Goal: Find specific page/section: Find specific page/section

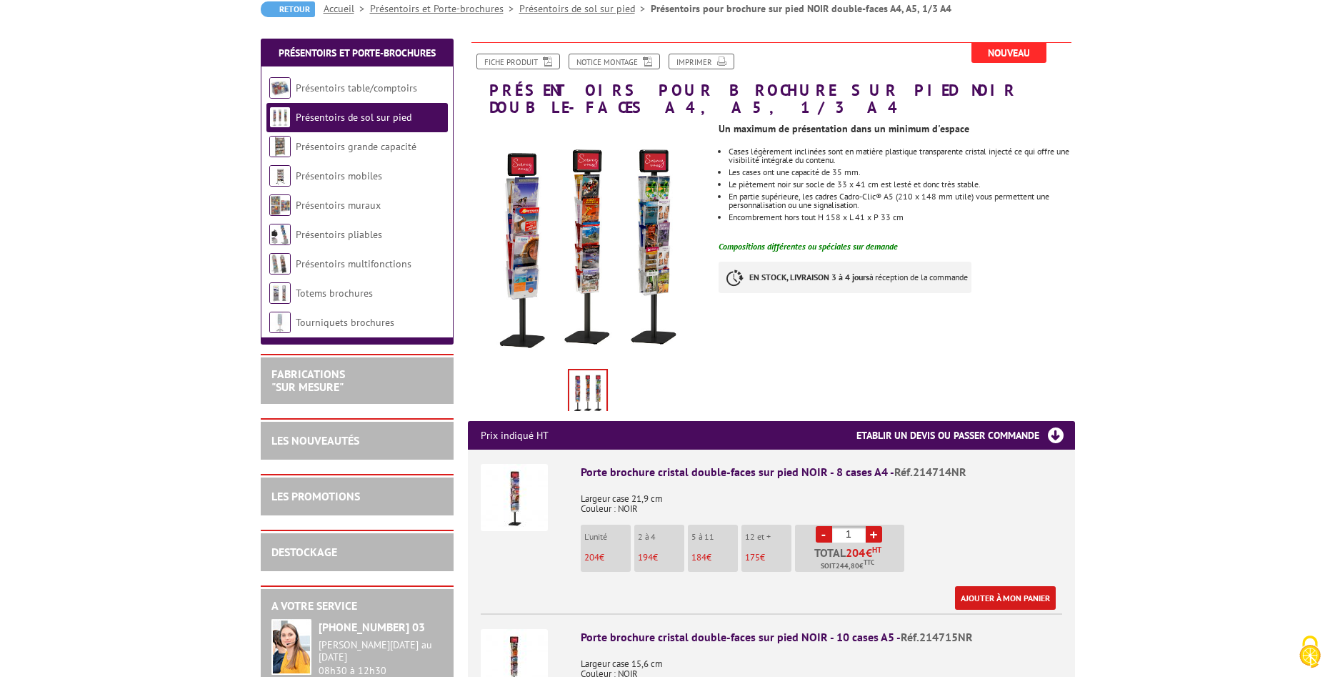
scroll to position [219, 0]
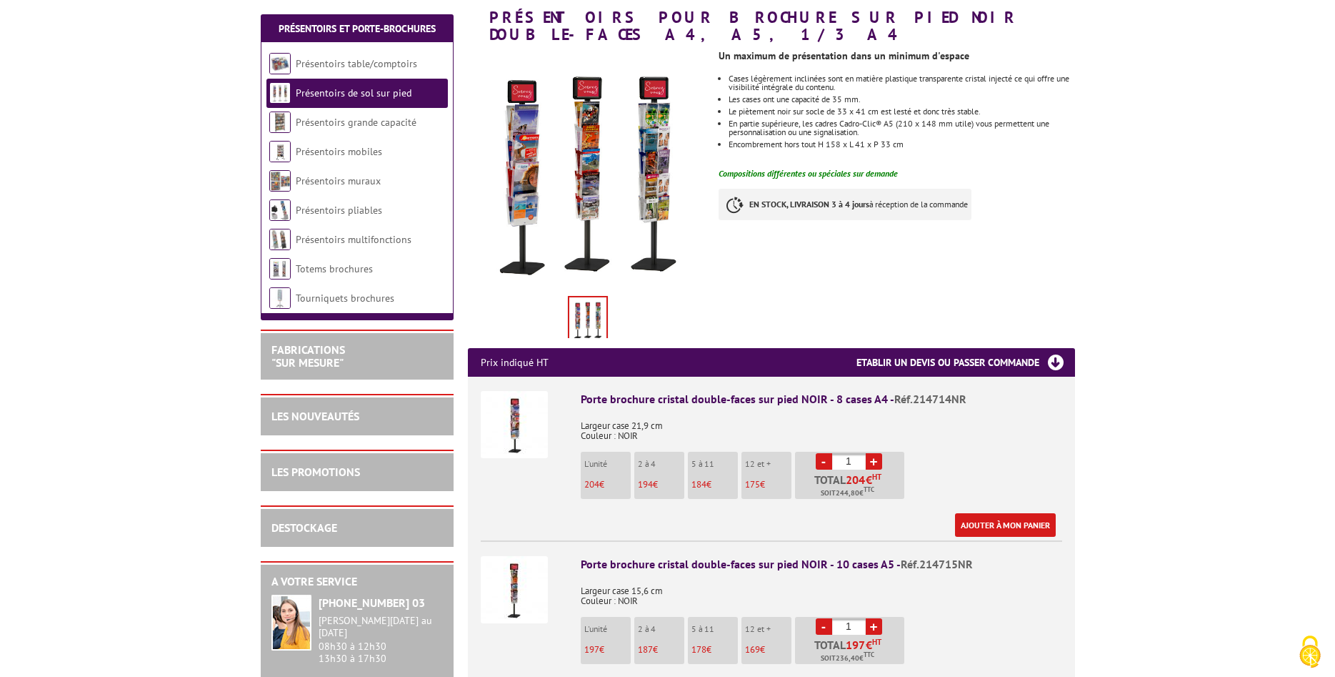
click at [494, 409] on img at bounding box center [514, 424] width 67 height 67
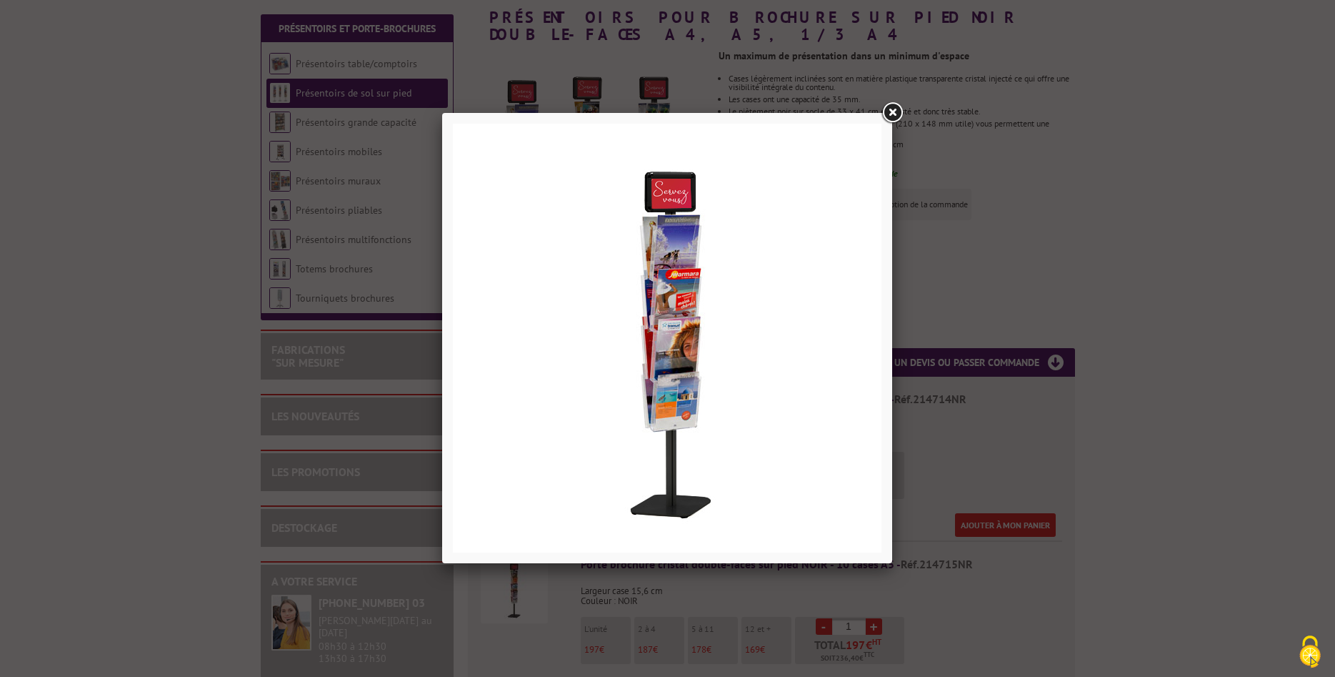
click at [896, 109] on link at bounding box center [892, 113] width 26 height 26
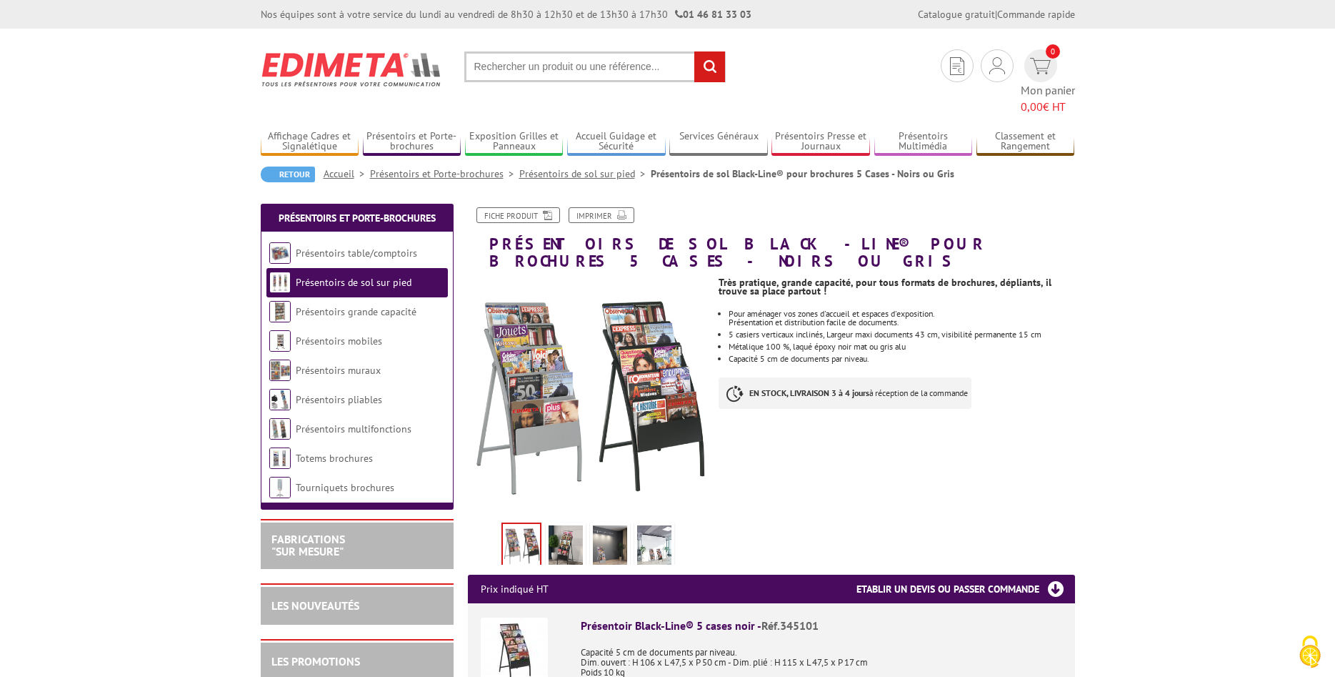
click at [348, 64] on img at bounding box center [352, 69] width 182 height 53
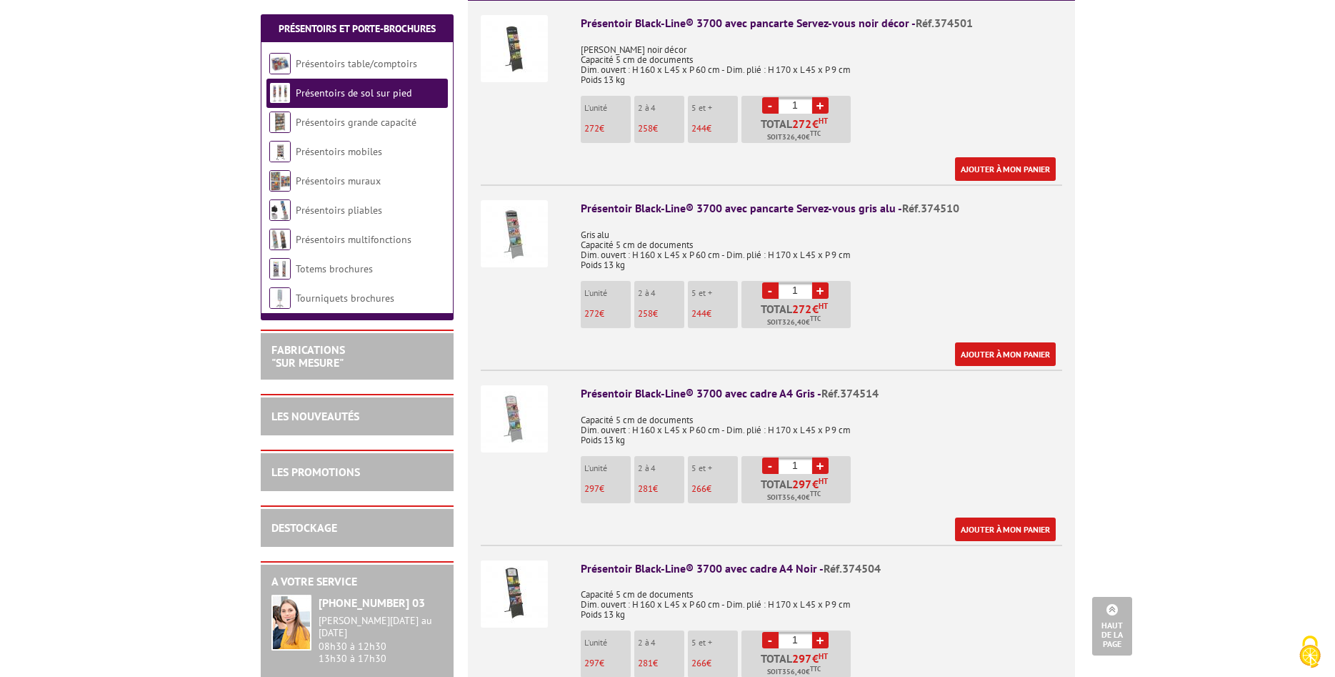
scroll to position [656, 0]
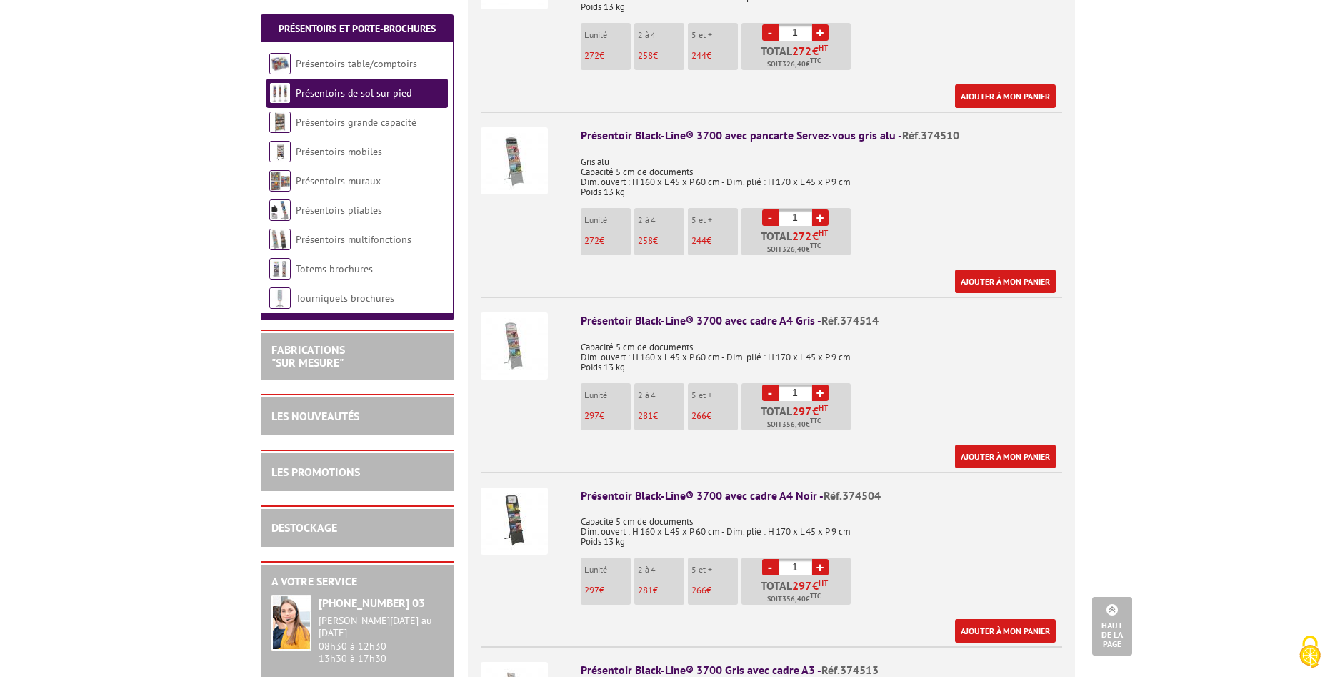
click at [535, 489] on img at bounding box center [514, 520] width 67 height 67
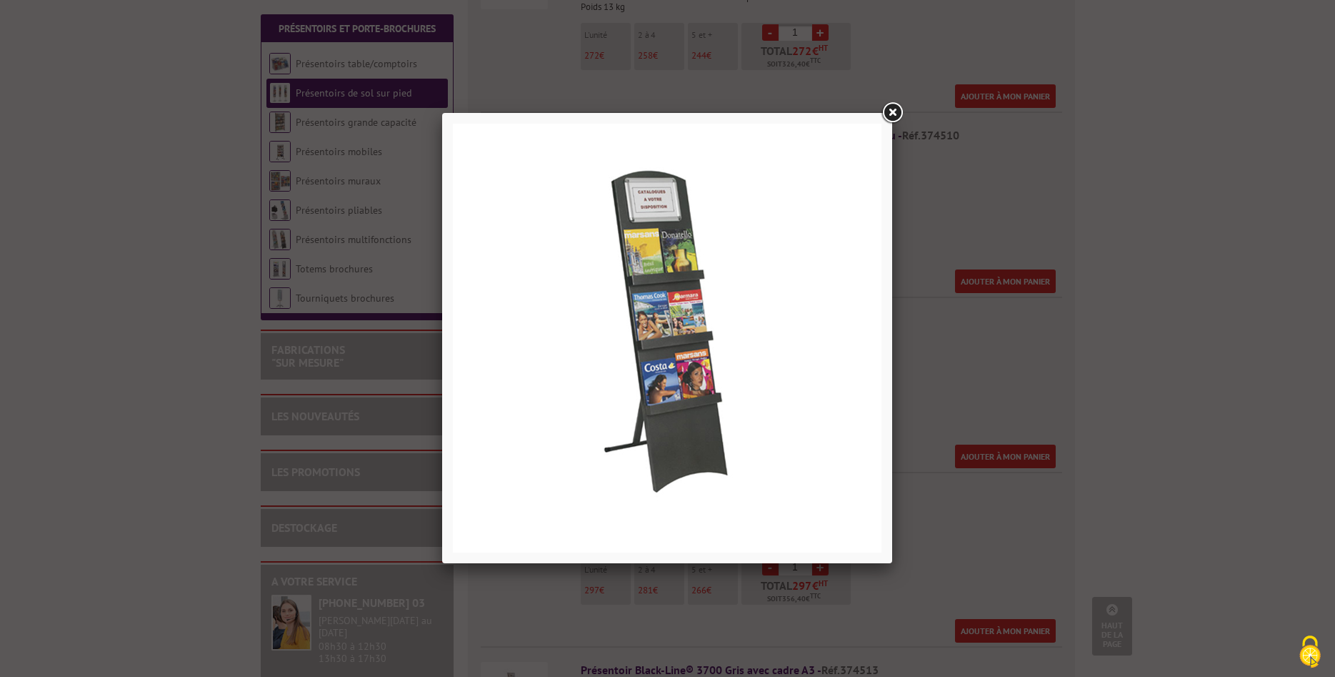
click at [897, 108] on link at bounding box center [892, 113] width 26 height 26
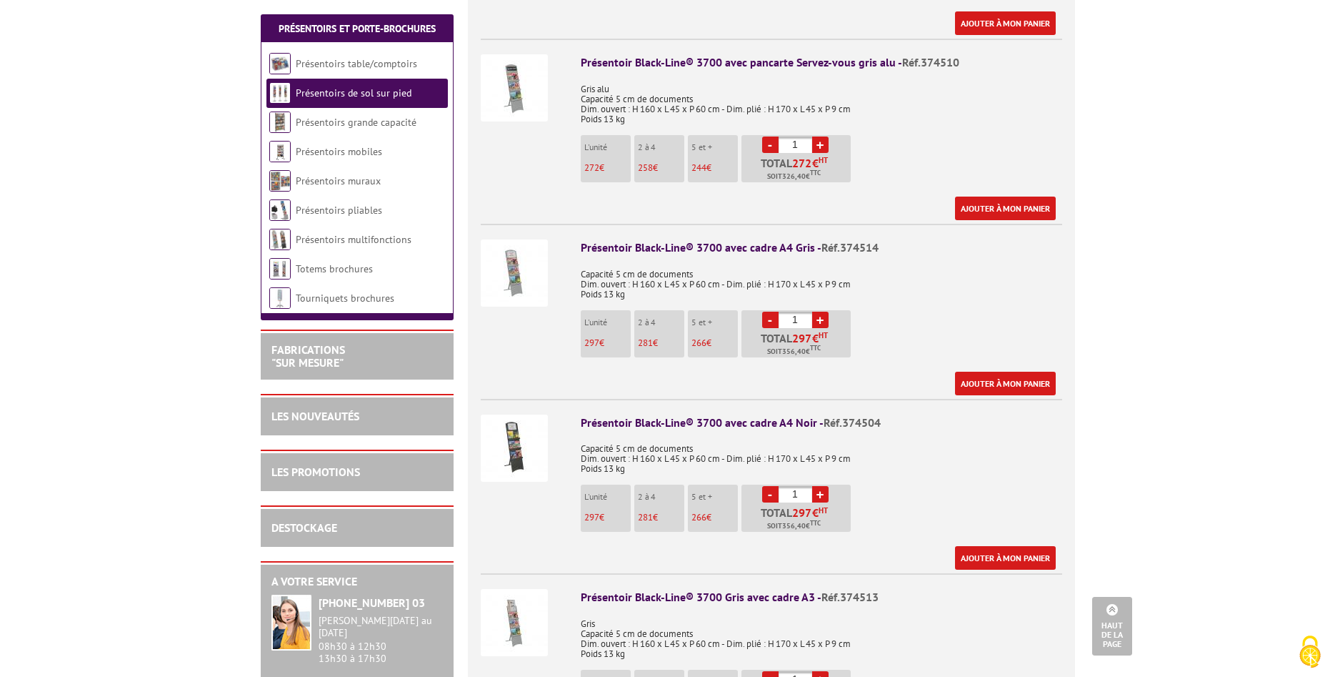
scroll to position [802, 0]
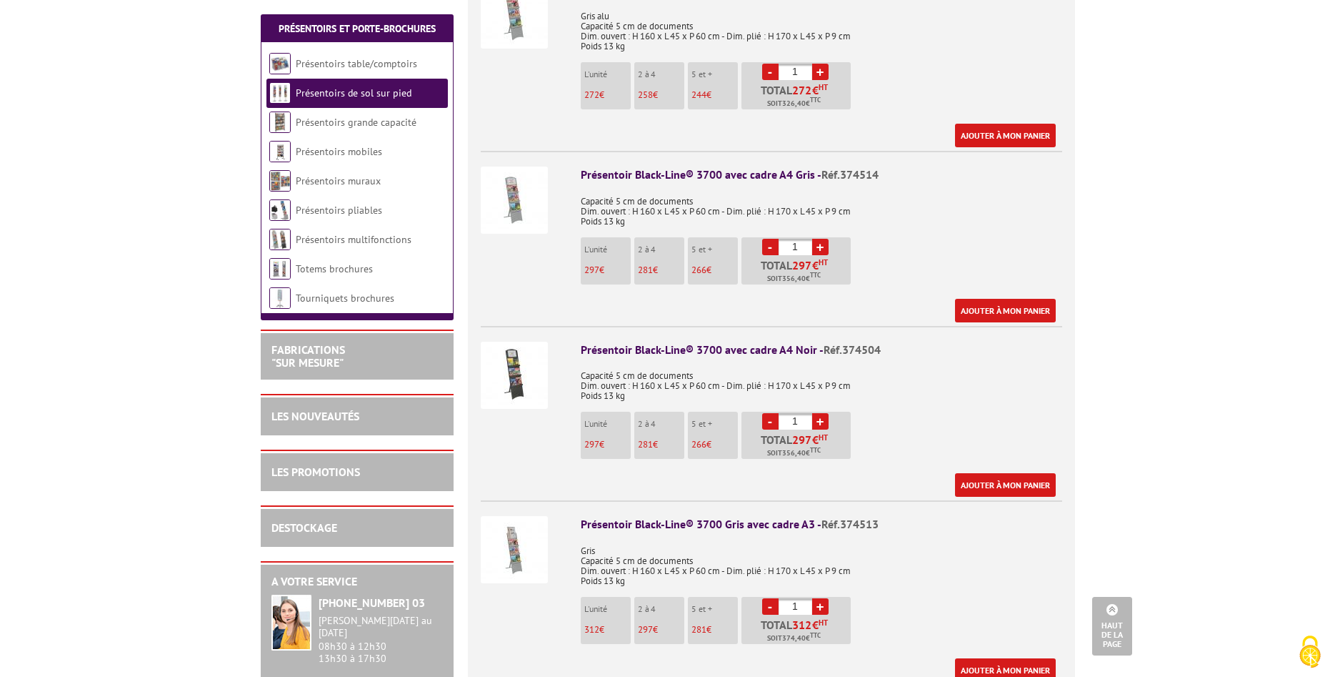
click at [512, 530] on img at bounding box center [514, 549] width 67 height 67
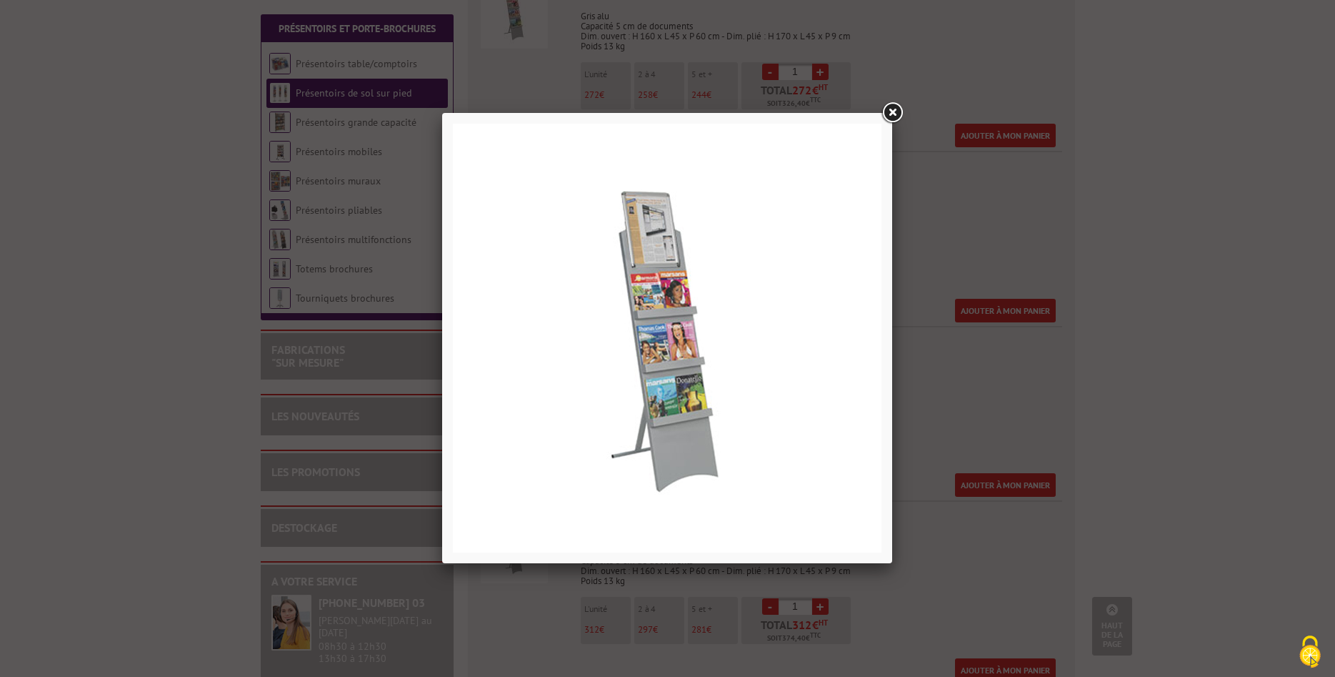
click at [892, 111] on link at bounding box center [892, 113] width 26 height 26
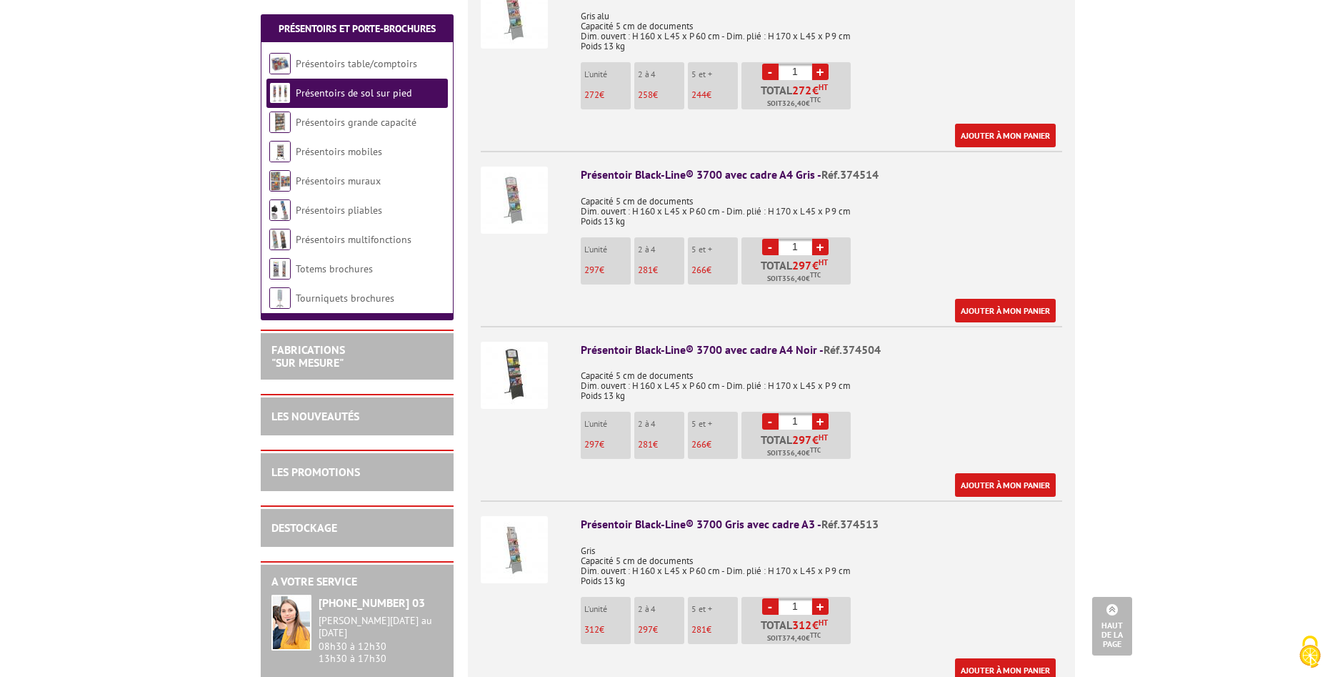
click at [525, 176] on img at bounding box center [514, 199] width 67 height 67
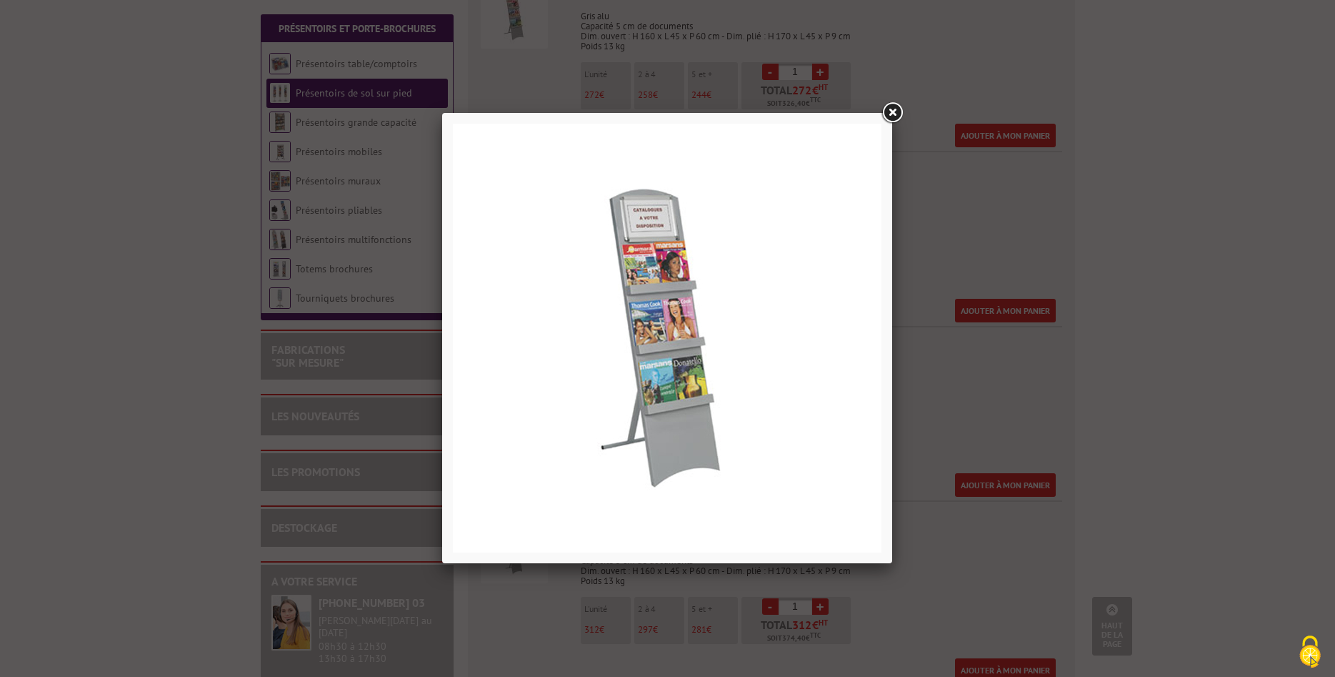
click at [895, 113] on link at bounding box center [892, 113] width 26 height 26
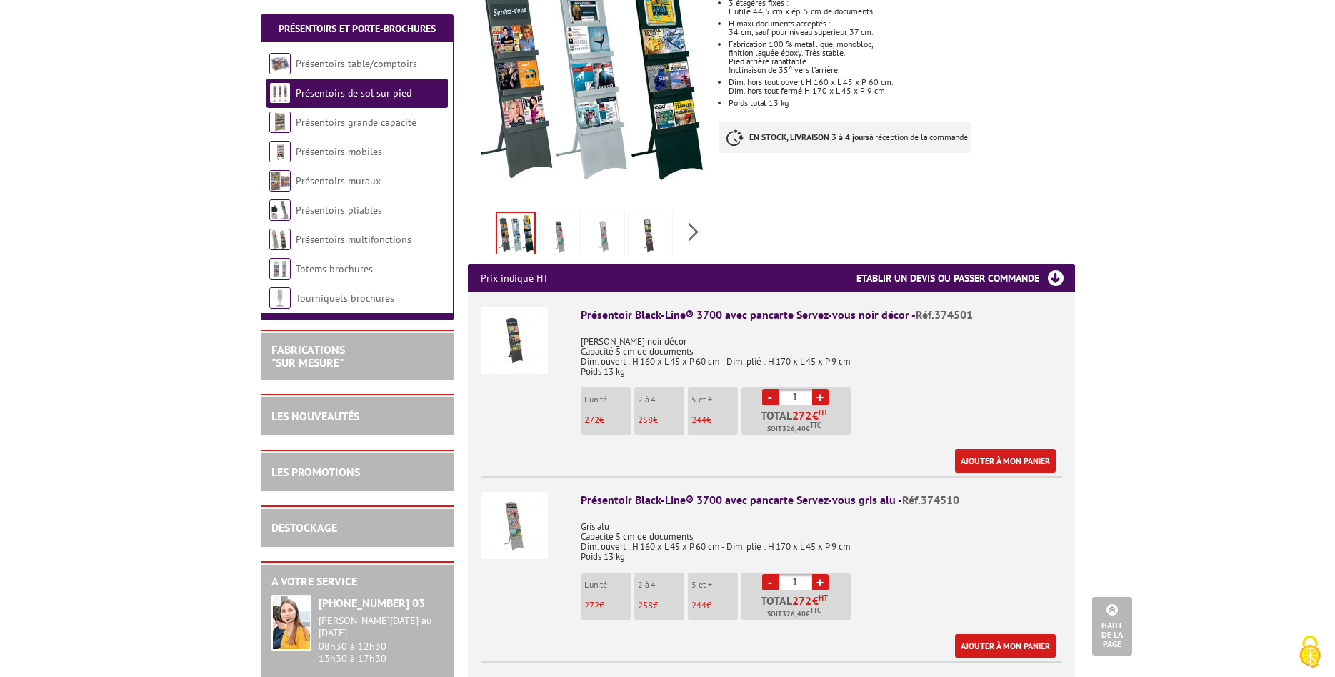
scroll to position [0, 0]
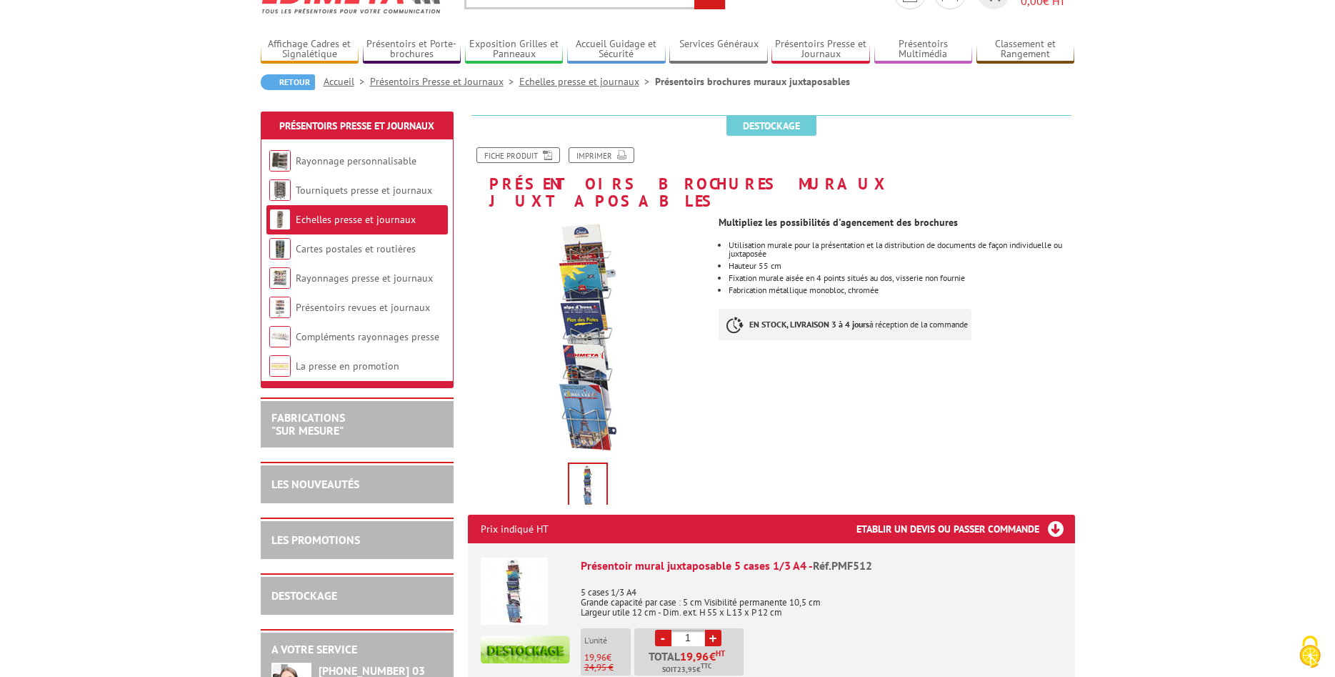
scroll to position [146, 0]
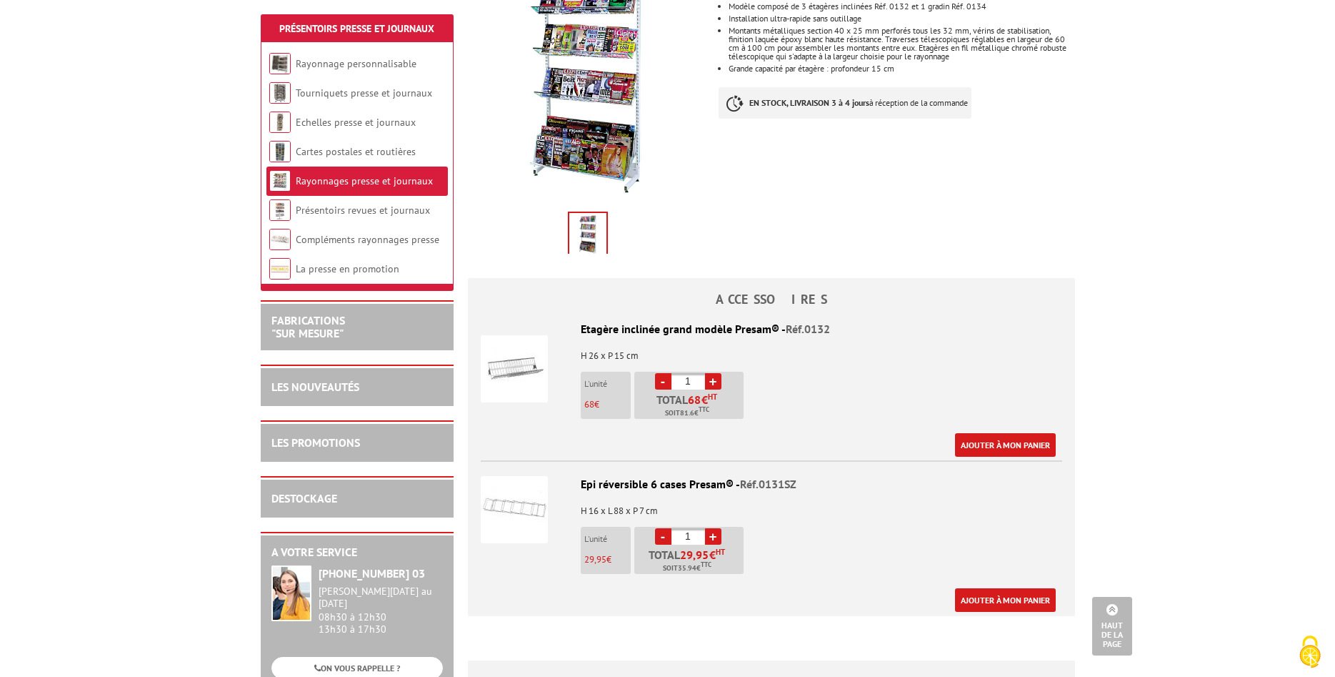
scroll to position [146, 0]
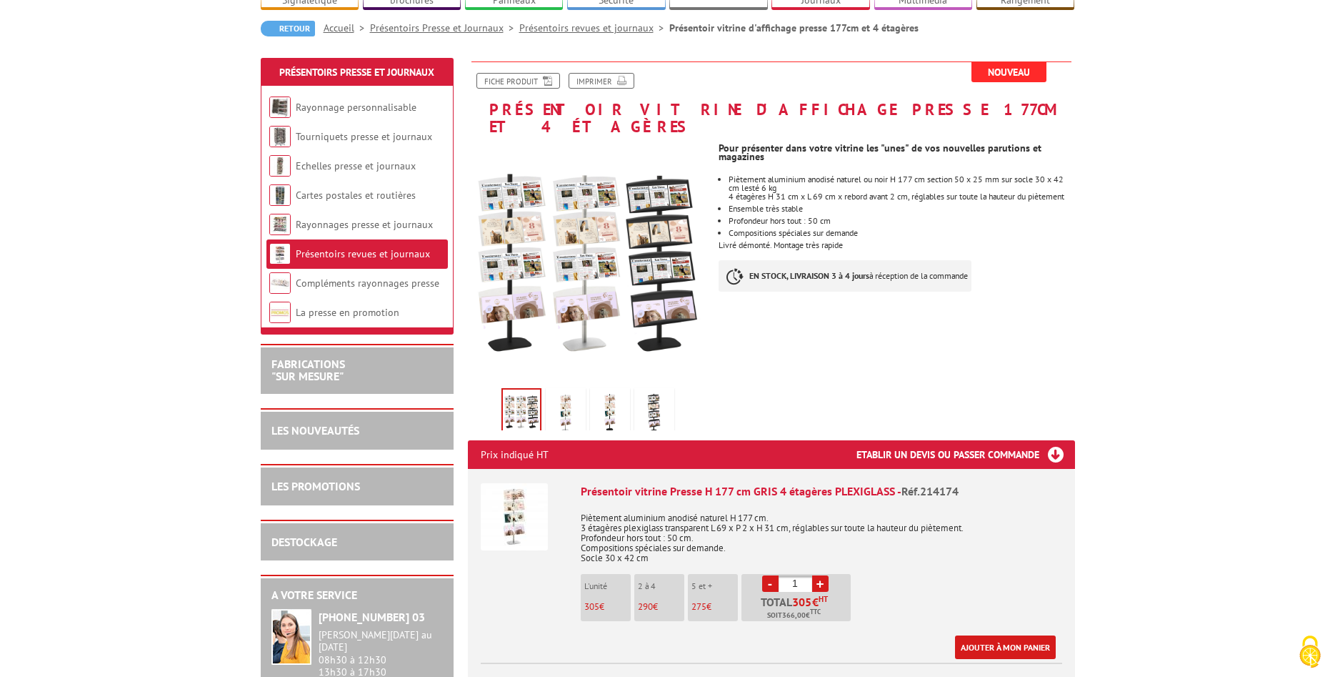
scroll to position [219, 0]
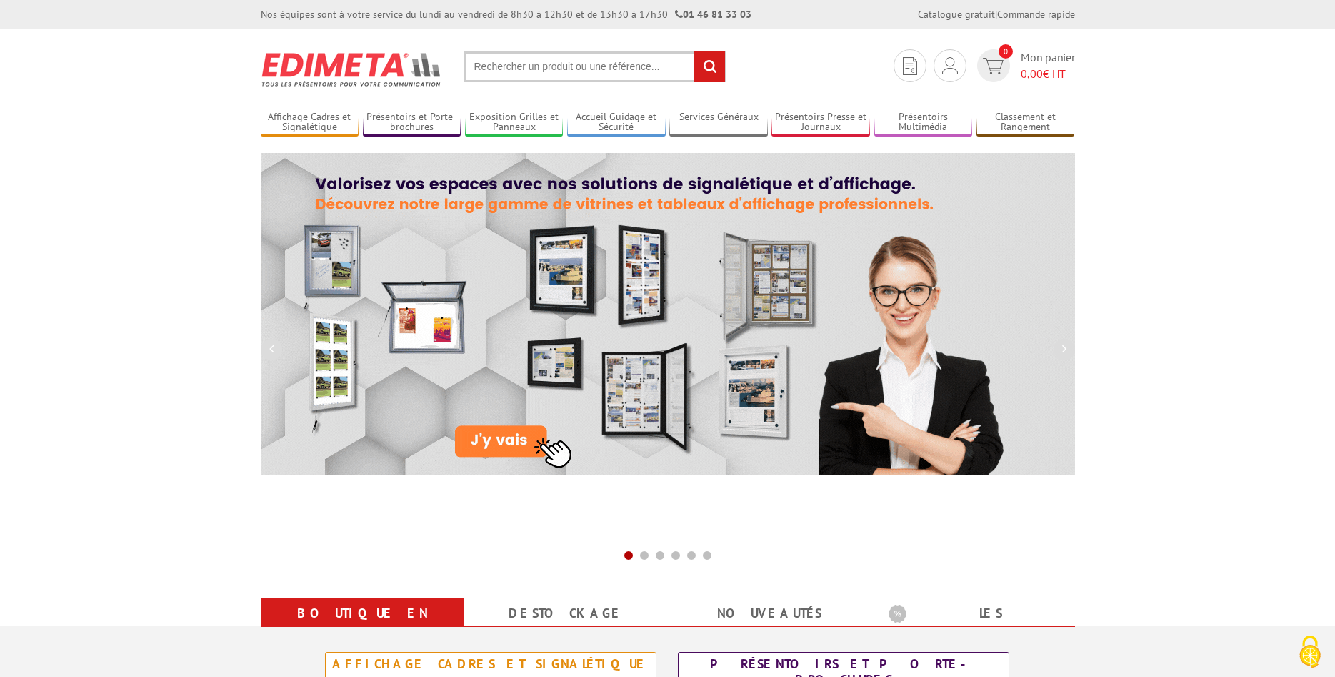
click at [497, 59] on input "text" at bounding box center [594, 66] width 261 height 31
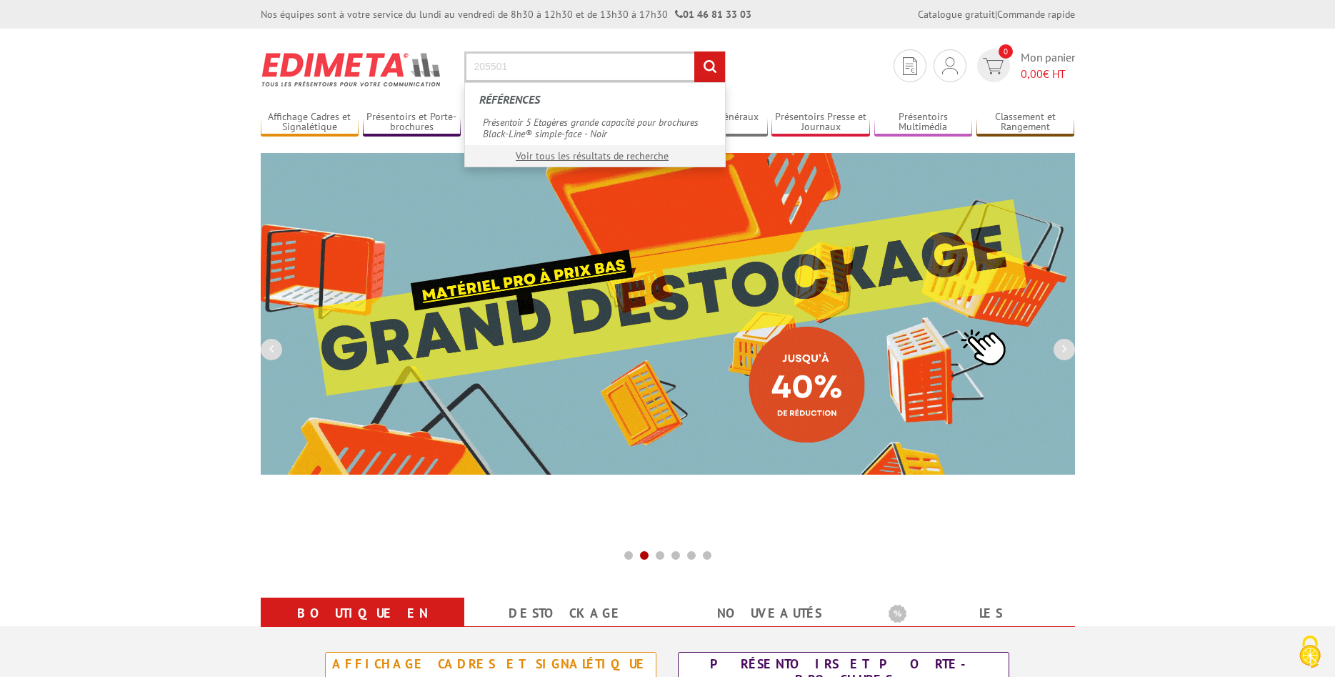
type input "205501"
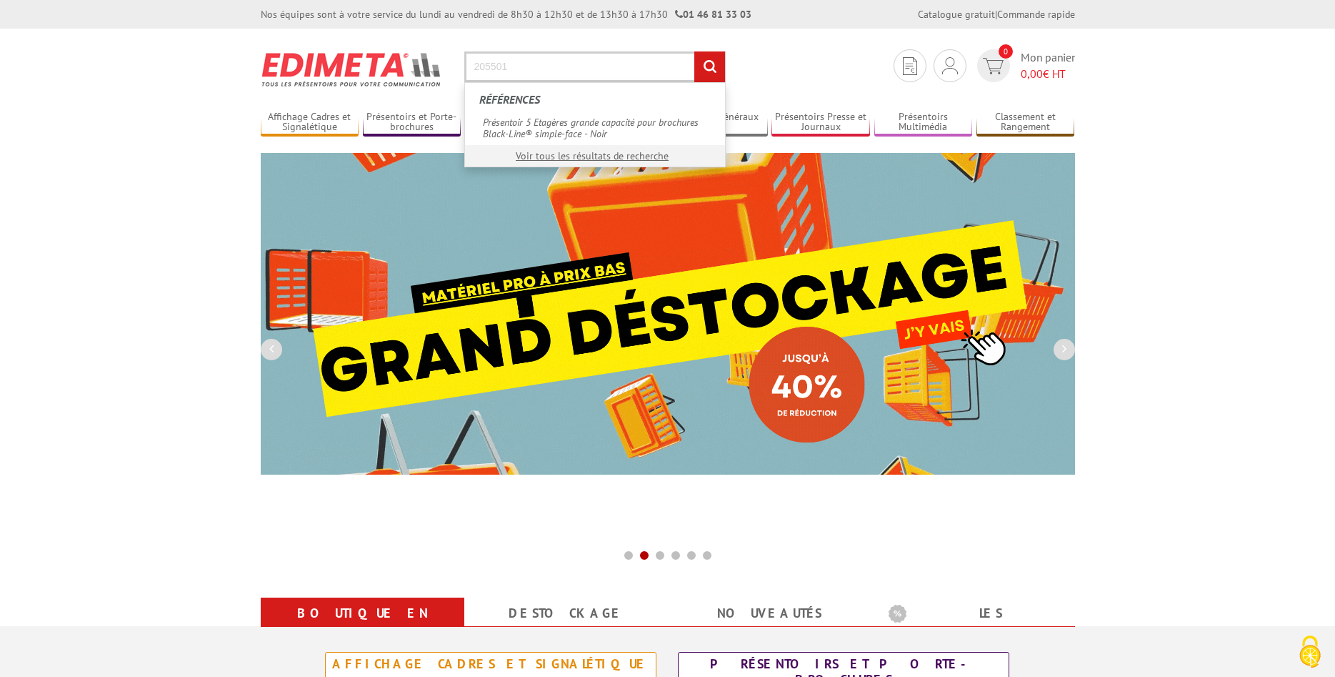
click at [694, 51] on input "rechercher" at bounding box center [709, 66] width 31 height 31
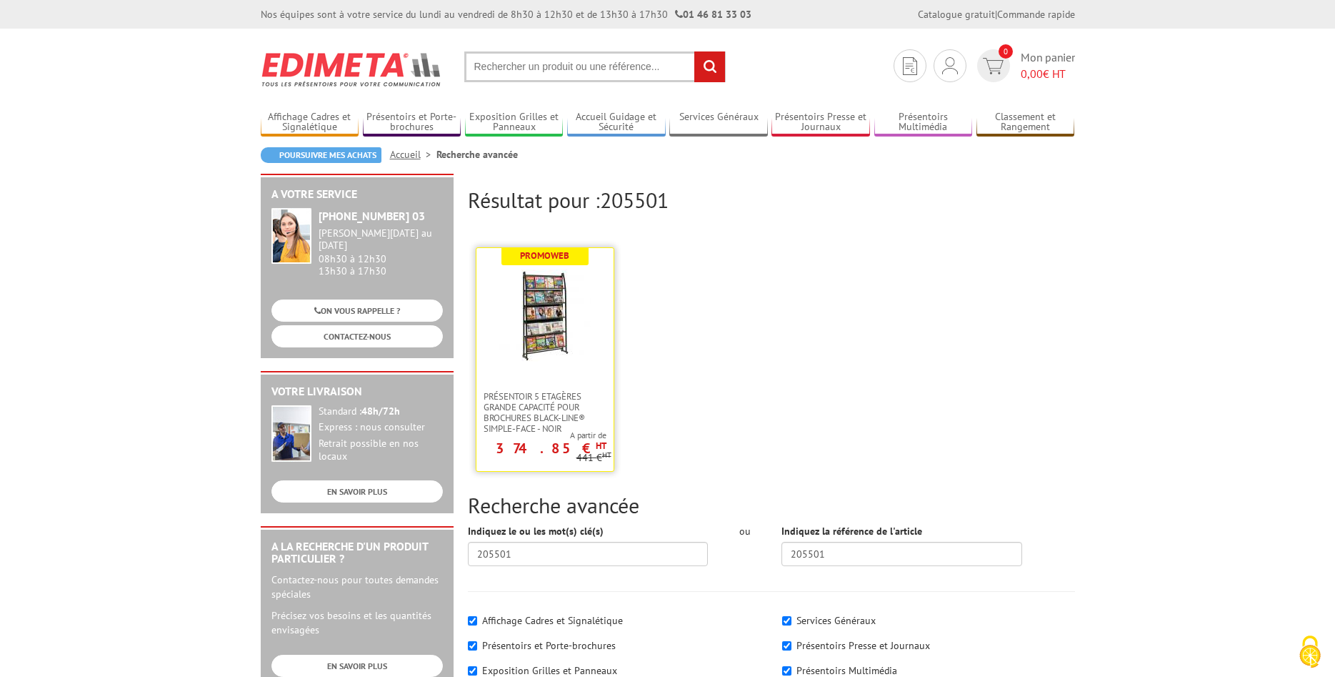
click at [555, 316] on img at bounding box center [545, 315] width 93 height 93
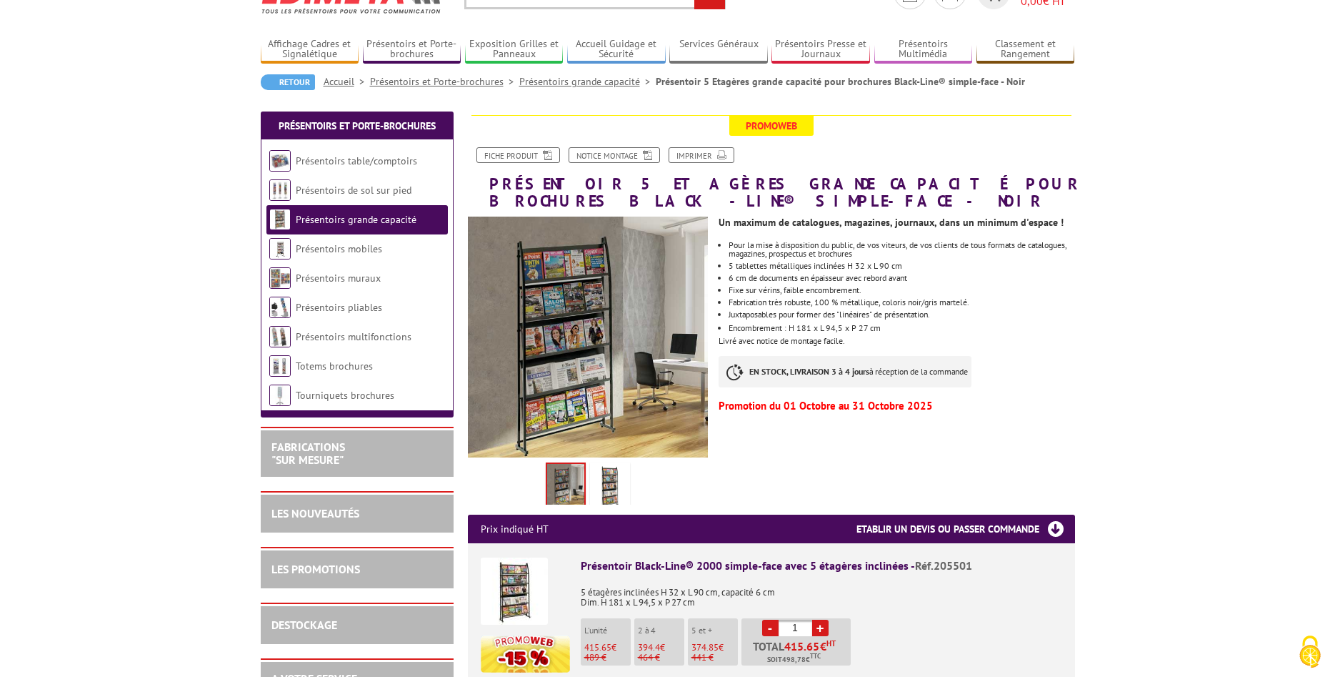
scroll to position [146, 0]
